Goal: Task Accomplishment & Management: Manage account settings

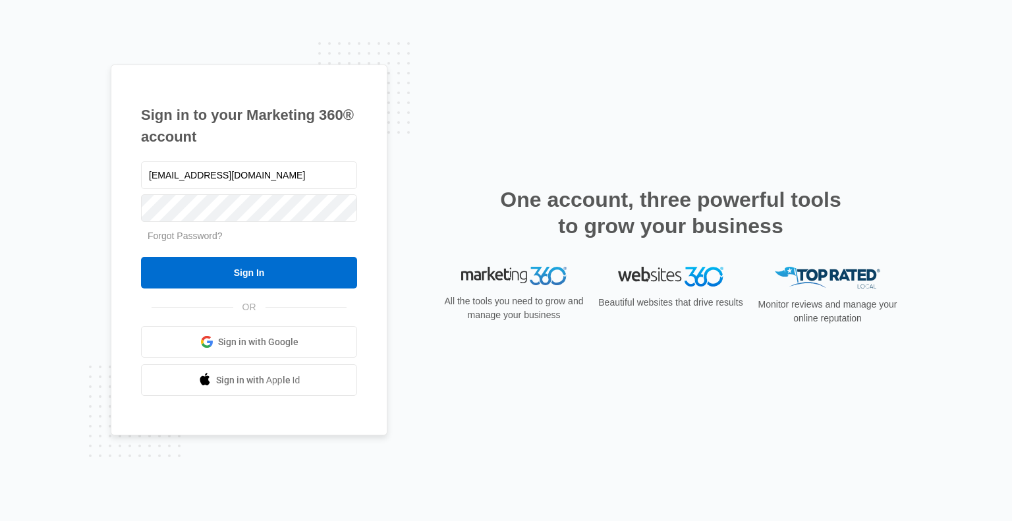
type input "clowry@lavenderqueen.ca"
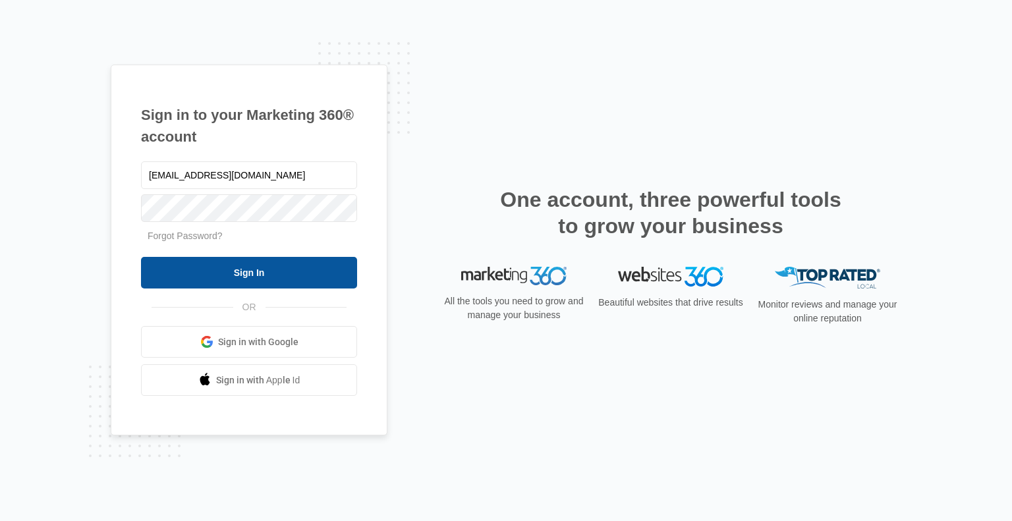
click at [312, 275] on input "Sign In" at bounding box center [249, 273] width 216 height 32
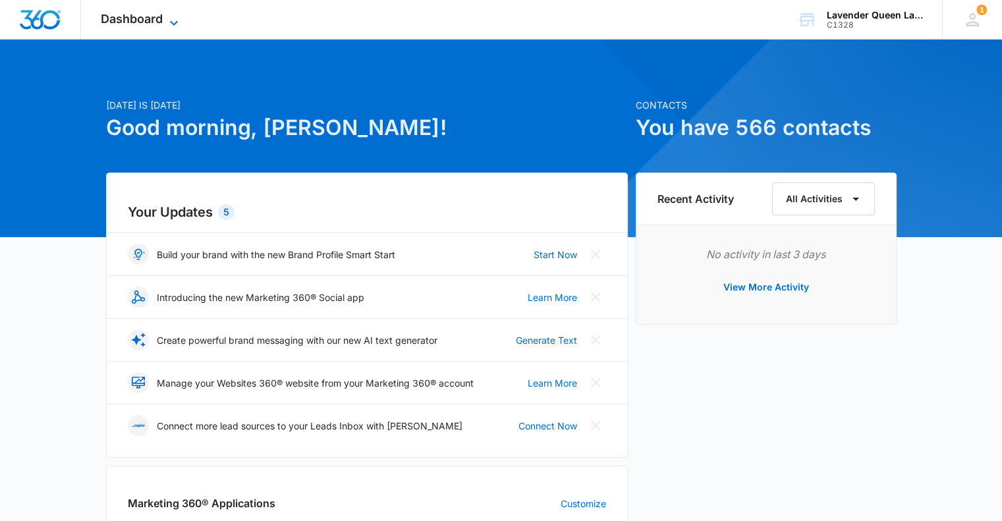
click at [170, 17] on icon at bounding box center [174, 23] width 16 height 16
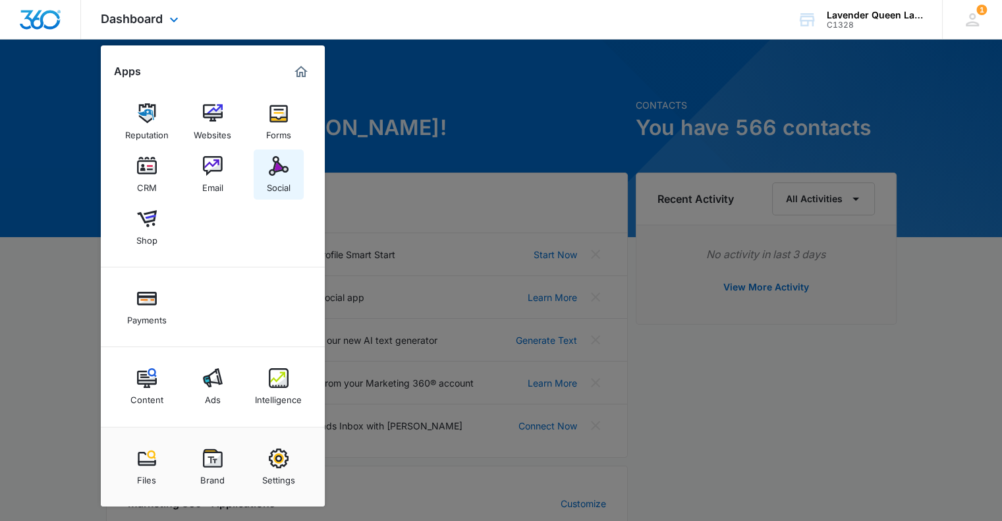
click at [277, 178] on div "Social" at bounding box center [279, 184] width 24 height 17
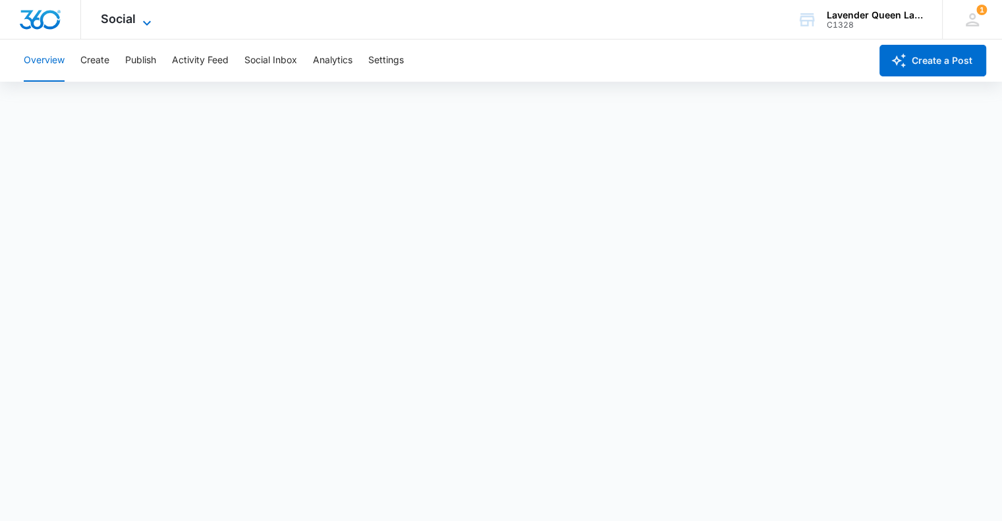
click at [145, 24] on icon at bounding box center [147, 23] width 16 height 16
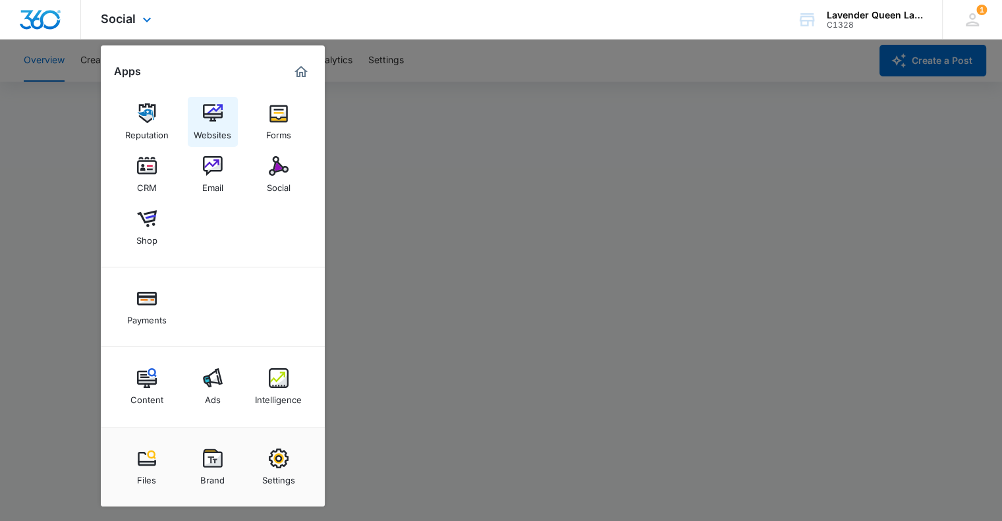
click at [219, 118] on img at bounding box center [213, 113] width 20 height 20
